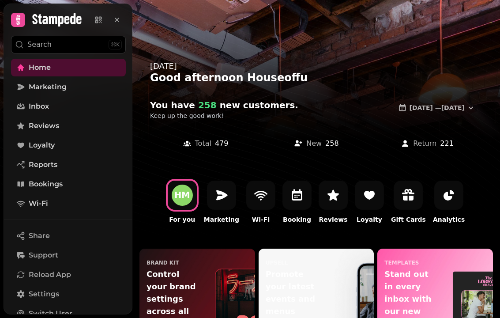
click at [300, 203] on div at bounding box center [297, 195] width 29 height 29
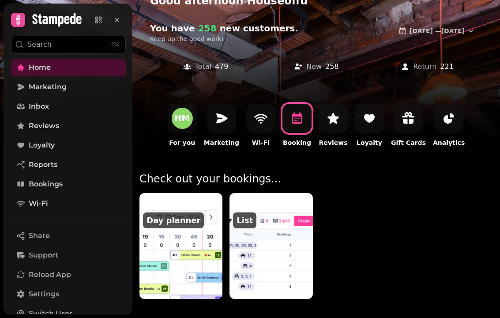
scroll to position [80, 0]
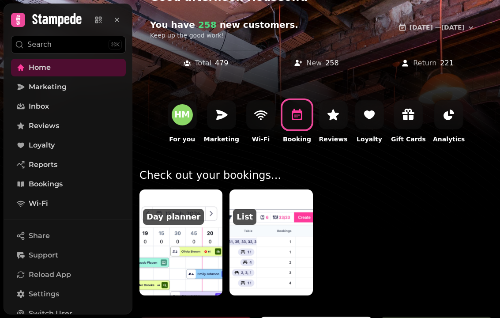
click at [206, 262] on img at bounding box center [181, 242] width 83 height 106
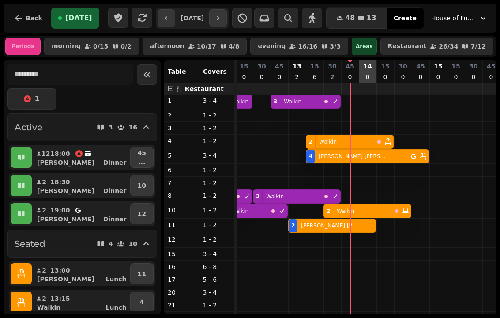
select select "*"
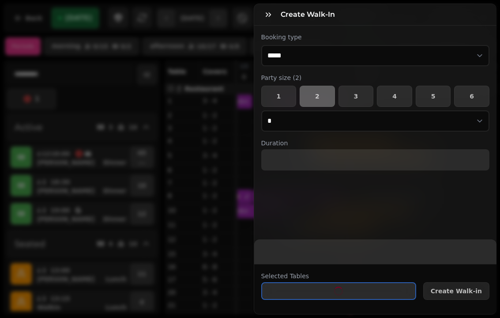
select select "****"
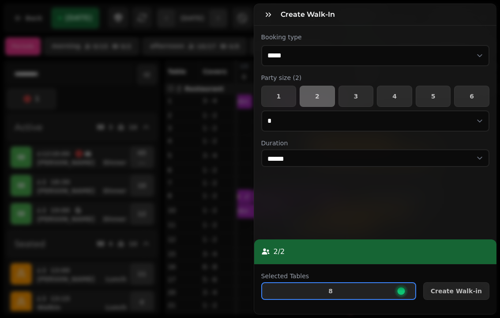
click at [462, 295] on button "Create Walk-in" at bounding box center [457, 291] width 66 height 18
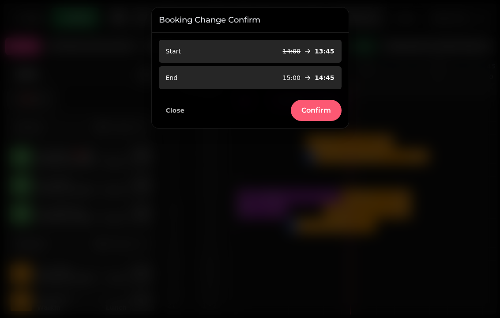
click at [327, 113] on span "Confirm" at bounding box center [317, 110] width 30 height 7
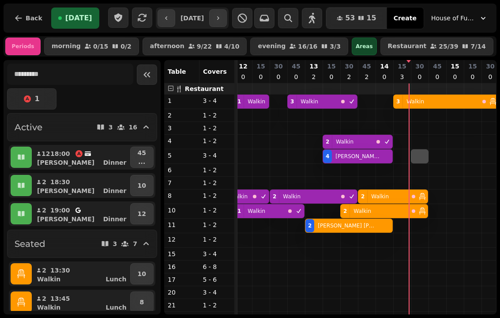
select select "*"
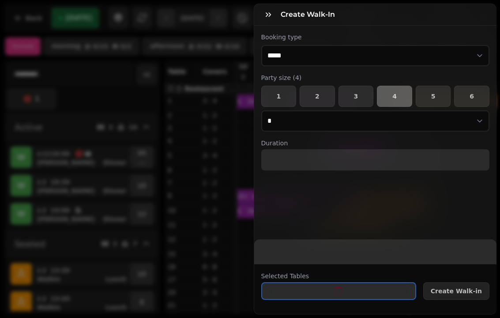
select select "****"
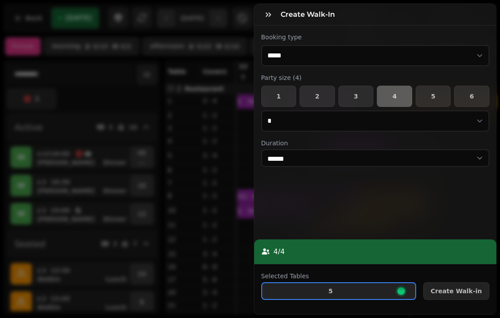
click at [355, 99] on span "3" at bounding box center [356, 96] width 20 height 6
select select "*"
click at [469, 290] on span "Create Walk-in" at bounding box center [456, 291] width 51 height 6
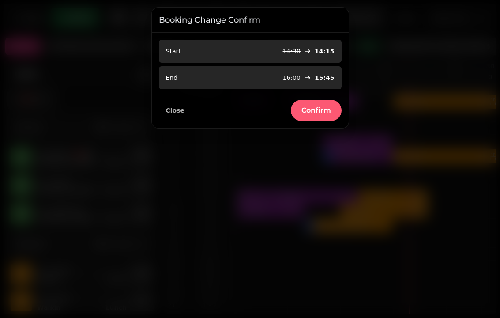
click at [320, 113] on span "Confirm" at bounding box center [317, 110] width 30 height 7
